Goal: Task Accomplishment & Management: Complete application form

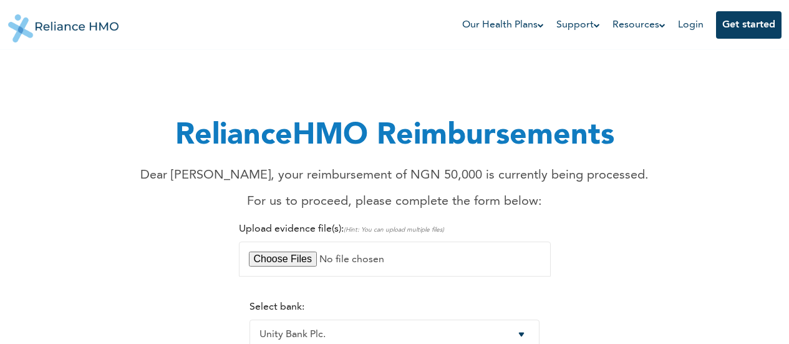
select select "20"
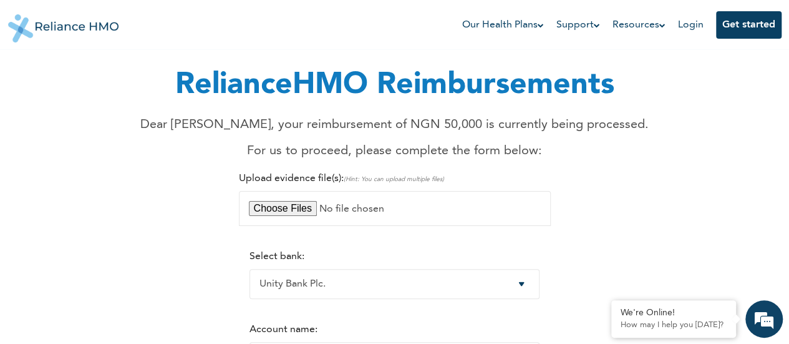
scroll to position [187, 0]
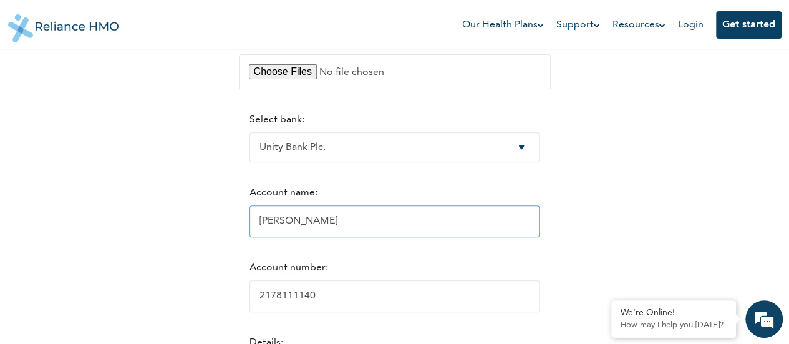
click at [306, 222] on input "[PERSON_NAME]" at bounding box center [395, 221] width 290 height 32
type input "R"
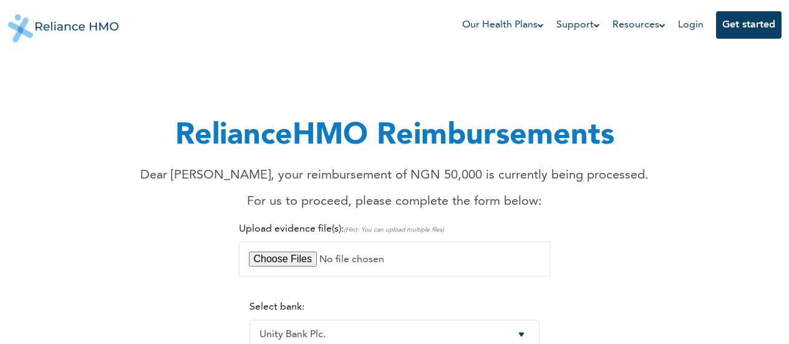
select select "20"
